Goal: Communication & Community: Answer question/provide support

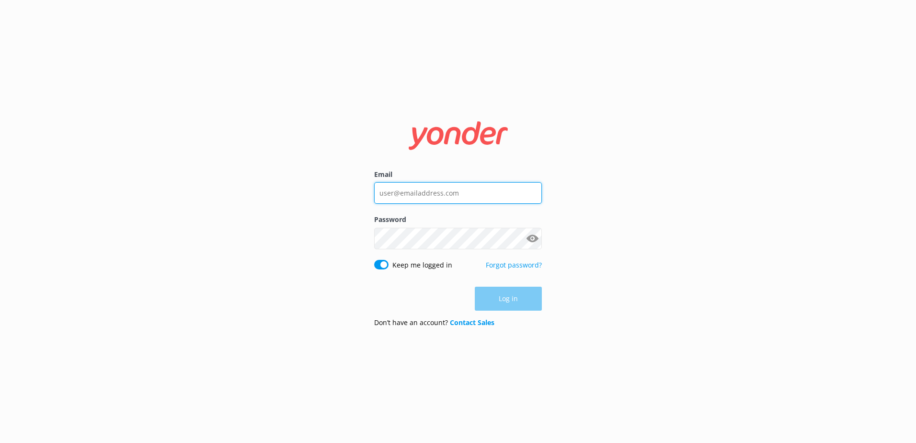
type input "[PERSON_NAME][EMAIL_ADDRESS][DOMAIN_NAME]"
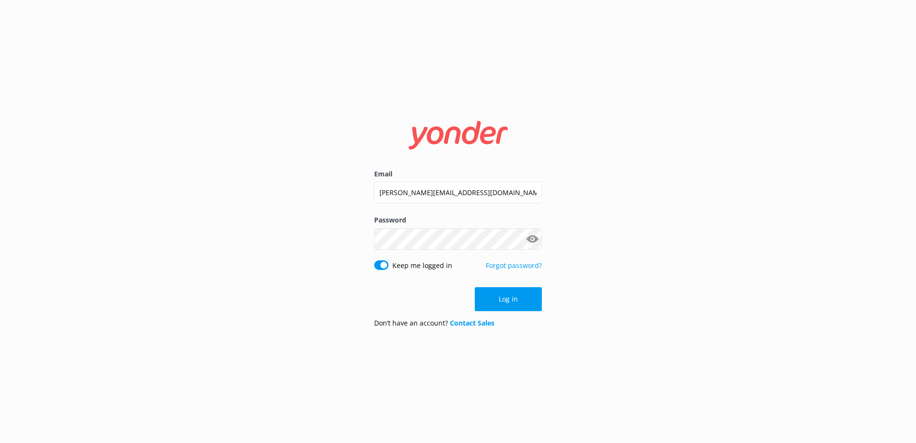
click at [506, 296] on div "Log in" at bounding box center [458, 299] width 168 height 24
click at [516, 299] on button "Log in" at bounding box center [508, 299] width 67 height 24
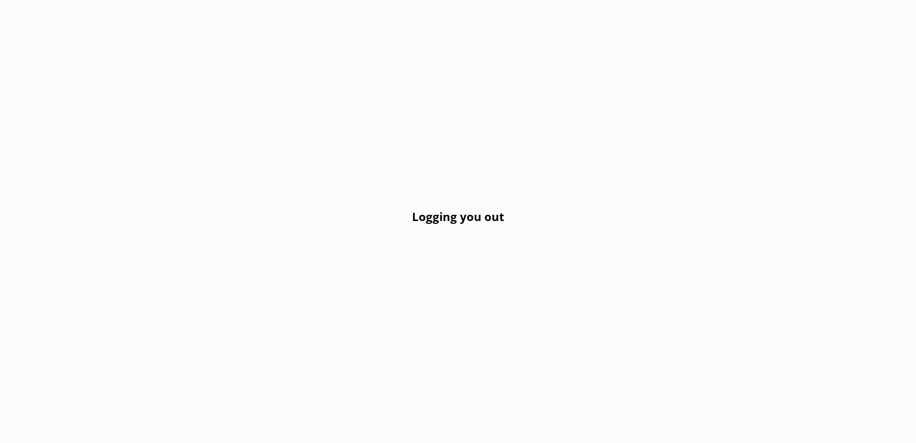
drag, startPoint x: 429, startPoint y: 191, endPoint x: 371, endPoint y: 167, distance: 62.5
click at [429, 190] on div "Logging you out" at bounding box center [458, 221] width 916 height 443
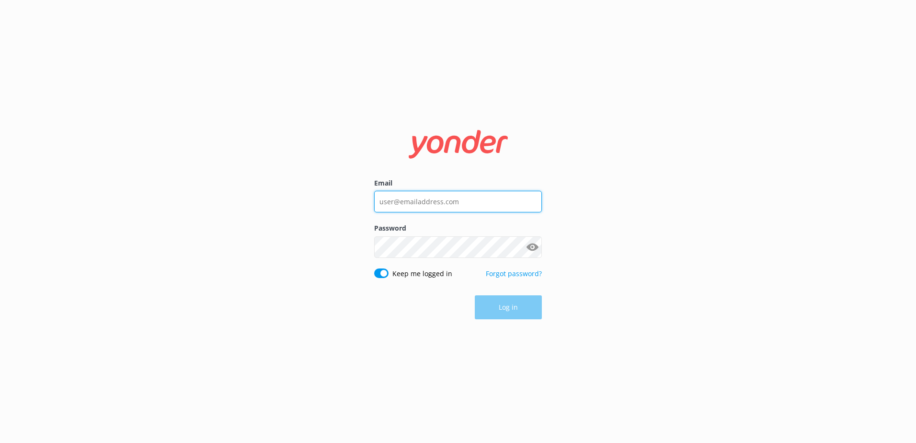
type input "[PERSON_NAME][EMAIL_ADDRESS][DOMAIN_NAME]"
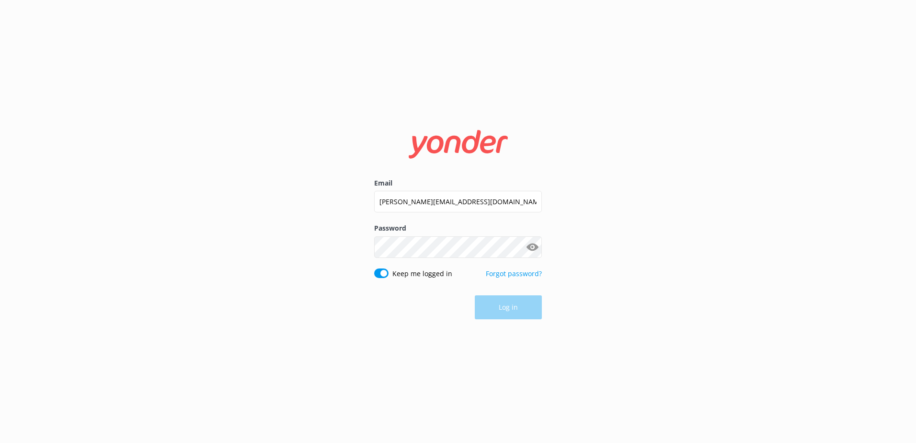
click at [510, 309] on div "Log in" at bounding box center [458, 307] width 168 height 24
click at [514, 303] on button "Log in" at bounding box center [508, 308] width 67 height 24
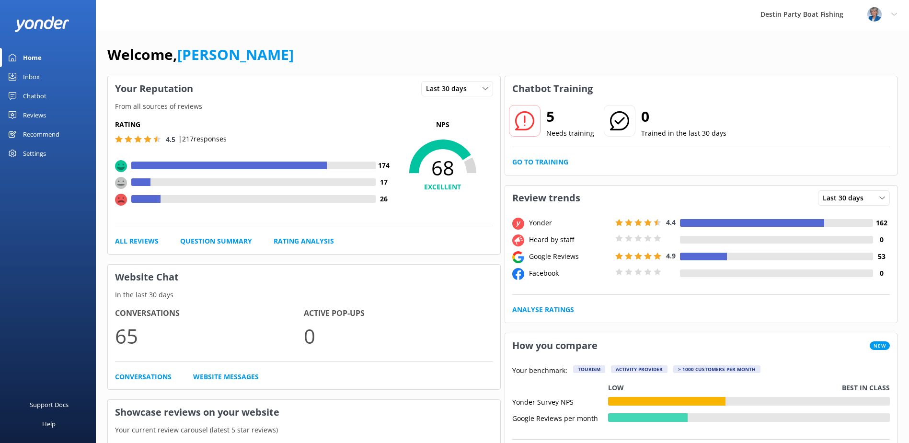
click at [33, 75] on div "Inbox" at bounding box center [31, 76] width 17 height 19
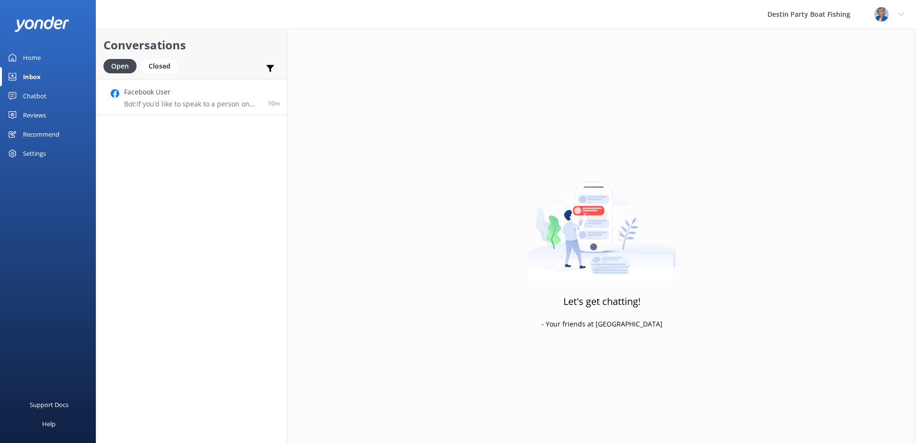
click at [185, 102] on p "Bot: If you’d like to speak to a person on the Destin Party Boat Fishing team, …" at bounding box center [192, 104] width 137 height 9
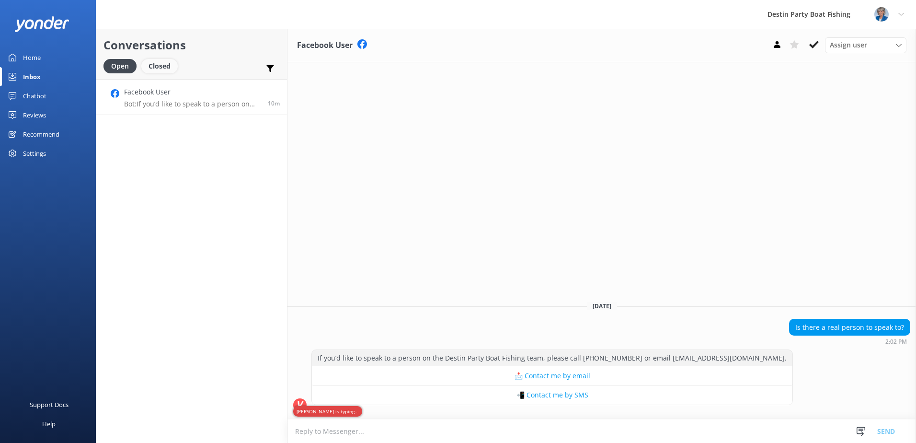
click at [160, 63] on div "Closed" at bounding box center [159, 66] width 36 height 14
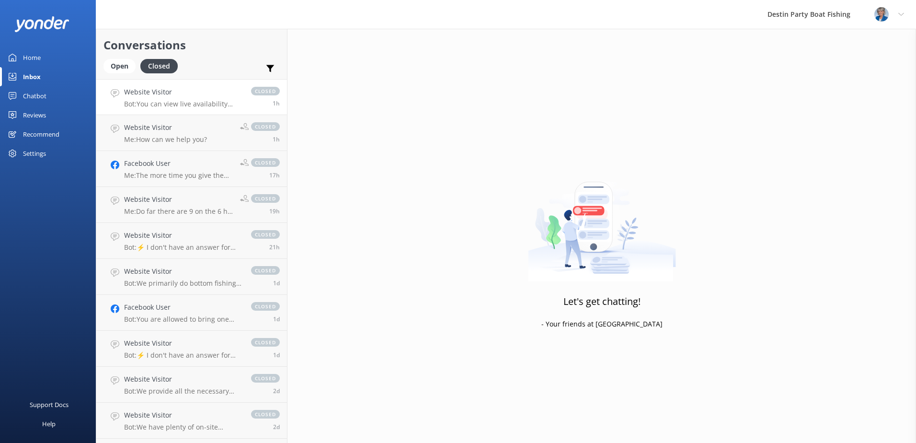
click at [163, 100] on p "Bot: You can view live availability and book your trip online at [URL][DOMAIN_N…" at bounding box center [182, 104] width 117 height 9
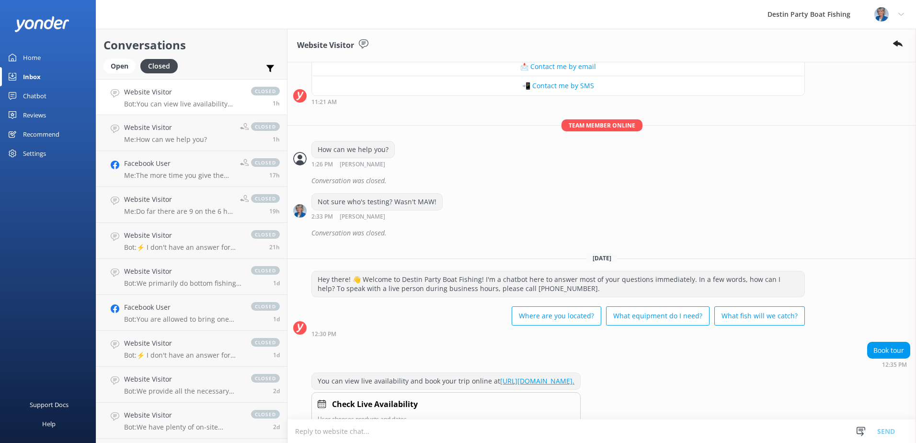
scroll to position [651, 0]
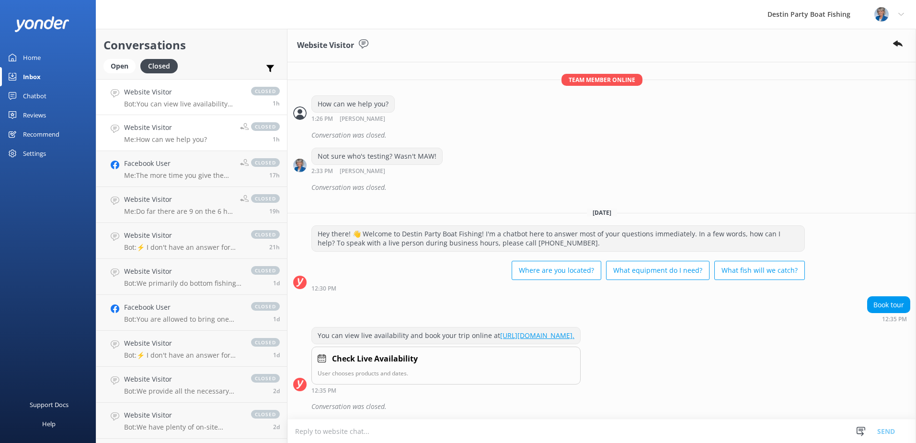
click at [171, 135] on p "Me: How can we help you?" at bounding box center [165, 139] width 83 height 9
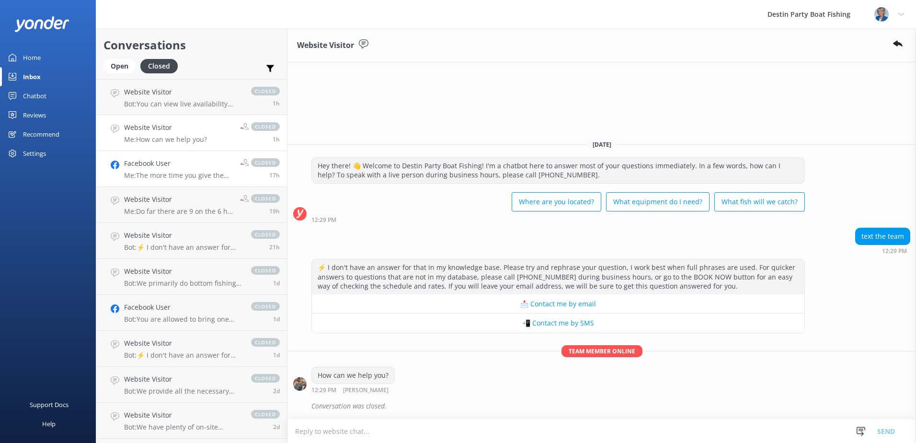
click at [164, 170] on div "Facebook User Me: The more time you give the captain the more spots he can visi…" at bounding box center [178, 168] width 109 height 21
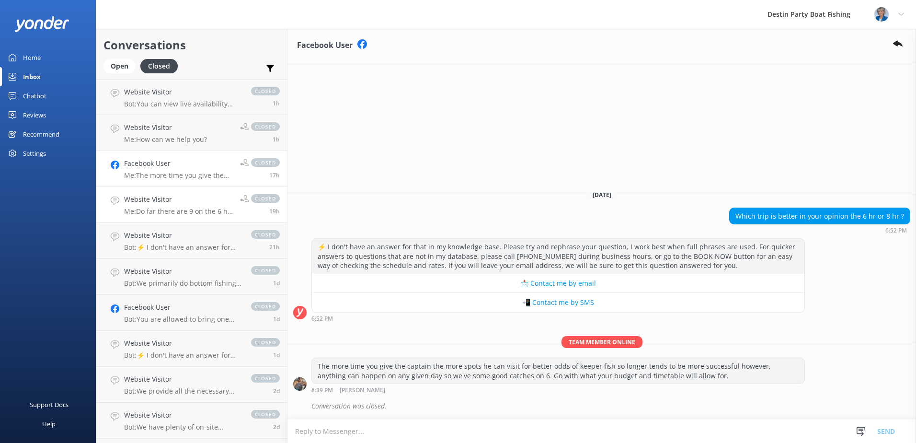
click at [153, 205] on div "Website Visitor Me: Do far there are 9 on the 6 hr and 4 on the 8 hr. Could be …" at bounding box center [178, 204] width 109 height 21
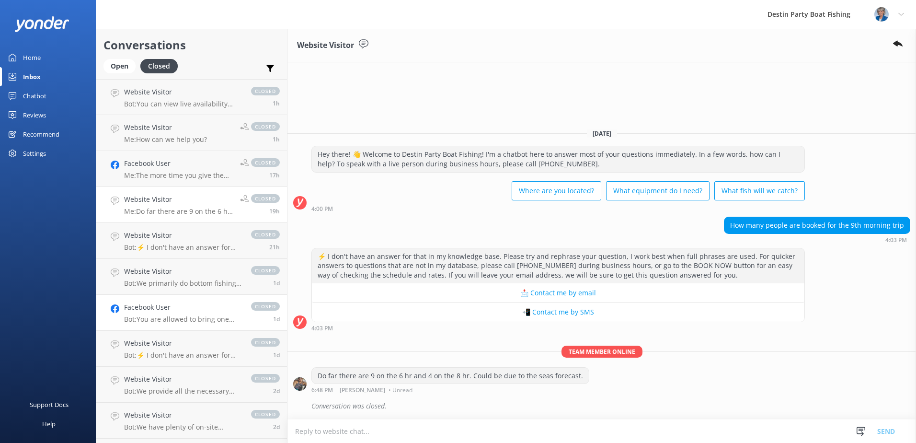
click at [169, 319] on p "Bot: You are allowed to bring one personal pole as long as it's not electric an…" at bounding box center [182, 319] width 117 height 9
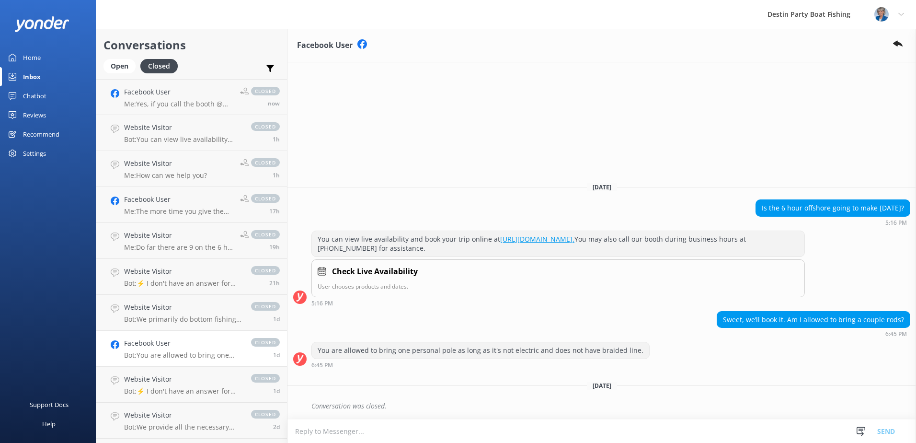
click at [164, 348] on h4 "Facebook User" at bounding box center [182, 343] width 117 height 11
click at [170, 354] on p "Bot: You are allowed to bring one personal pole as long as it's not electric an…" at bounding box center [182, 355] width 117 height 9
click at [185, 317] on p "Bot: We primarily do bottom fishing, so you can expect to catch snapper, groupe…" at bounding box center [182, 319] width 117 height 9
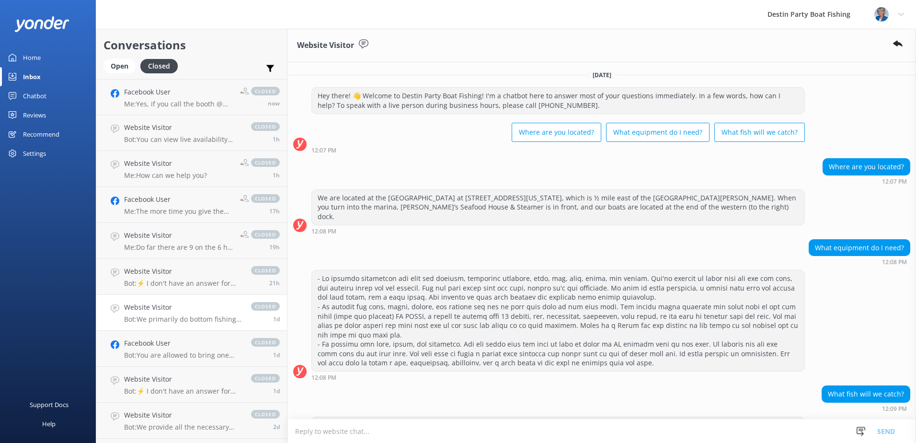
scroll to position [58, 0]
